Goal: Task Accomplishment & Management: Manage account settings

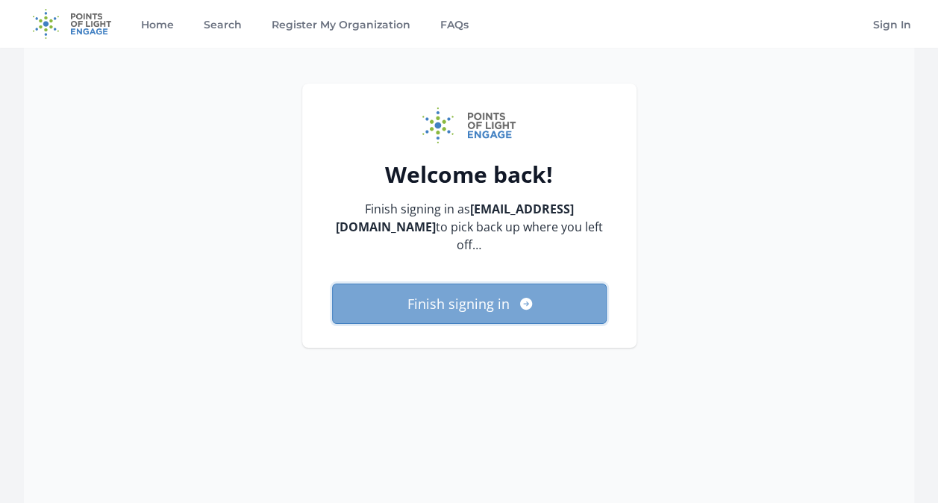
click at [473, 288] on button "Finish signing in" at bounding box center [469, 304] width 275 height 40
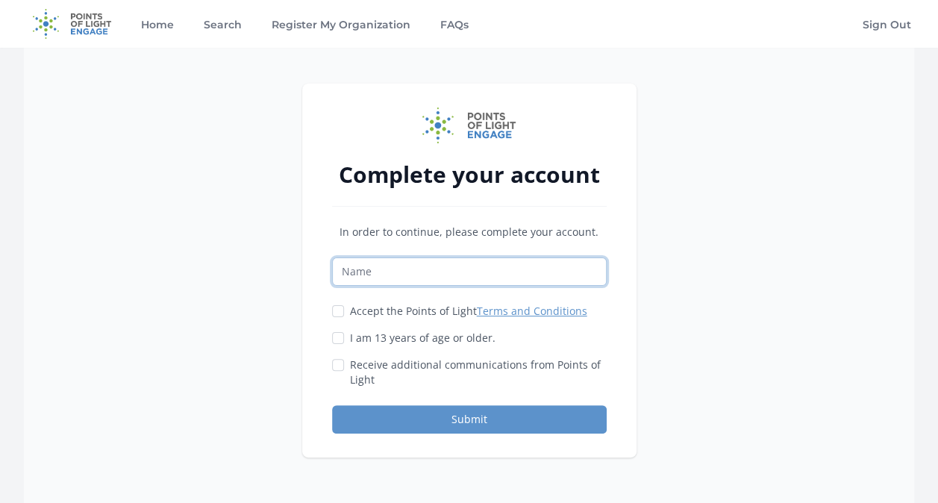
click at [461, 276] on input "Name" at bounding box center [469, 271] width 275 height 28
type input "Prologis"
click at [337, 308] on input "Accept the Points of Light Terms and Conditions" at bounding box center [338, 311] width 12 height 12
checkbox input "true"
click at [336, 336] on input "I am 13 years of age or older." at bounding box center [338, 338] width 12 height 12
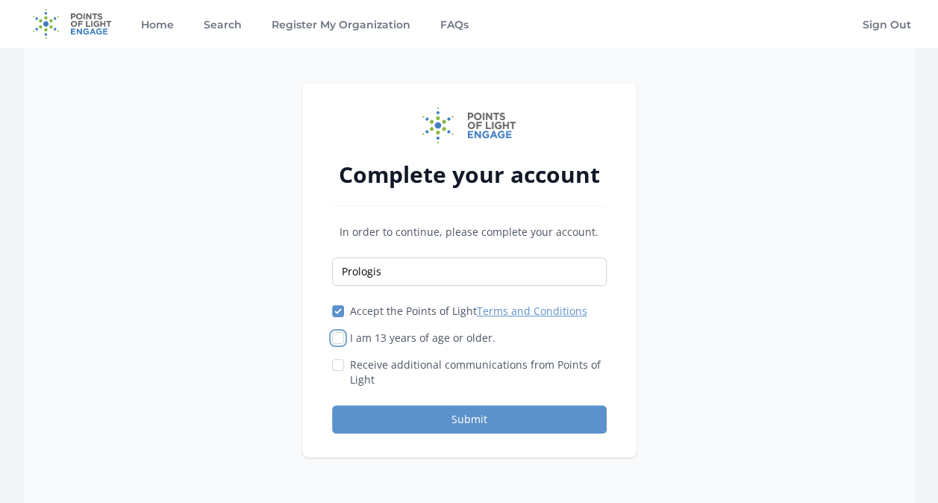
checkbox input "true"
